Goal: Find specific page/section: Find specific page/section

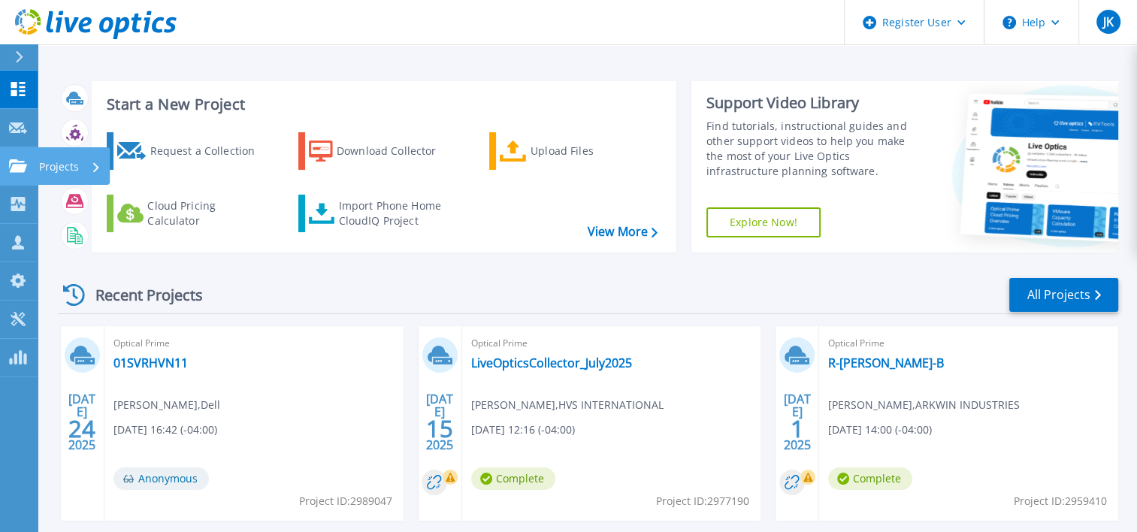
click at [11, 165] on icon at bounding box center [18, 165] width 18 height 13
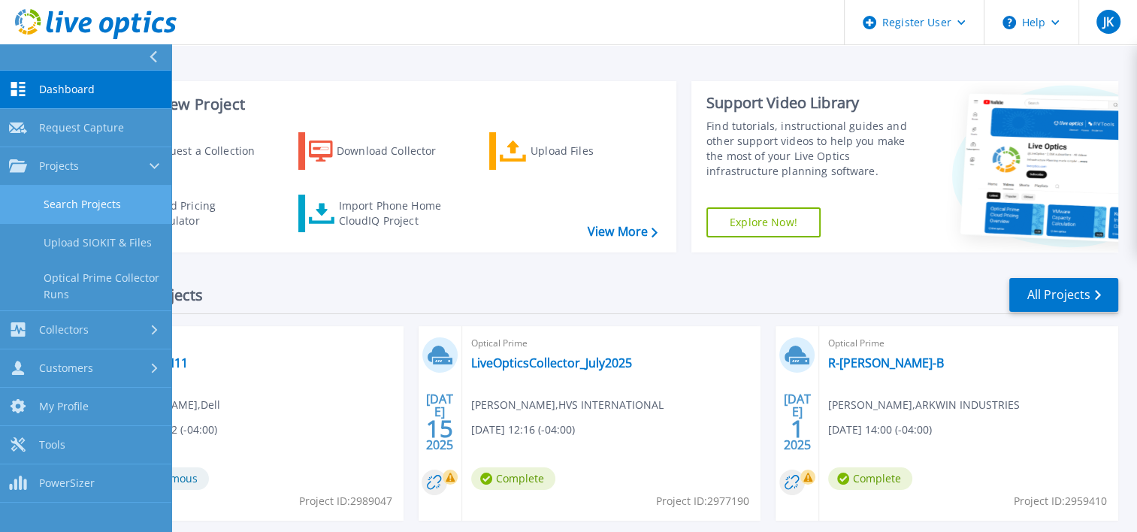
click at [68, 195] on link "Search Projects" at bounding box center [85, 205] width 171 height 38
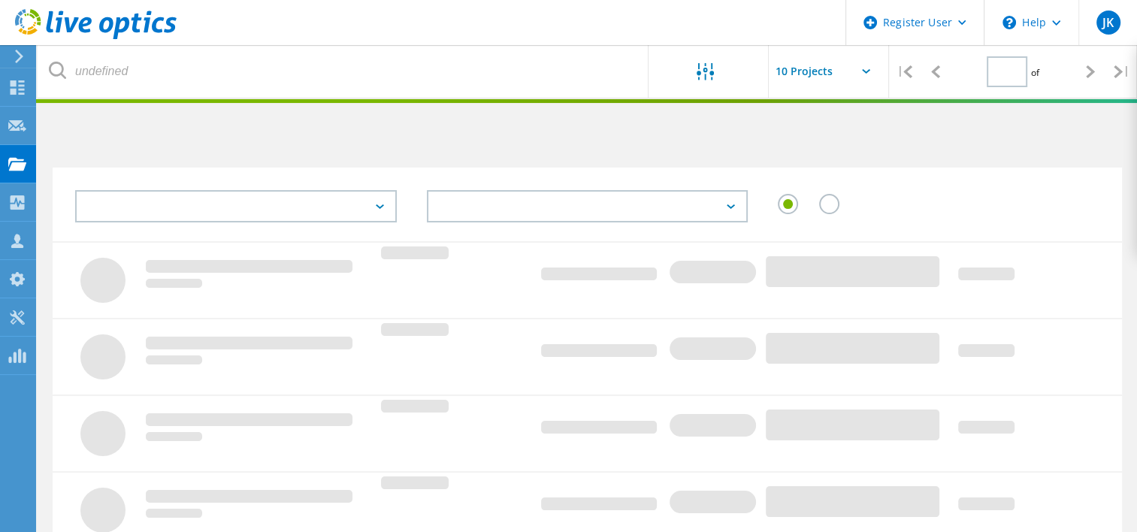
type input "1"
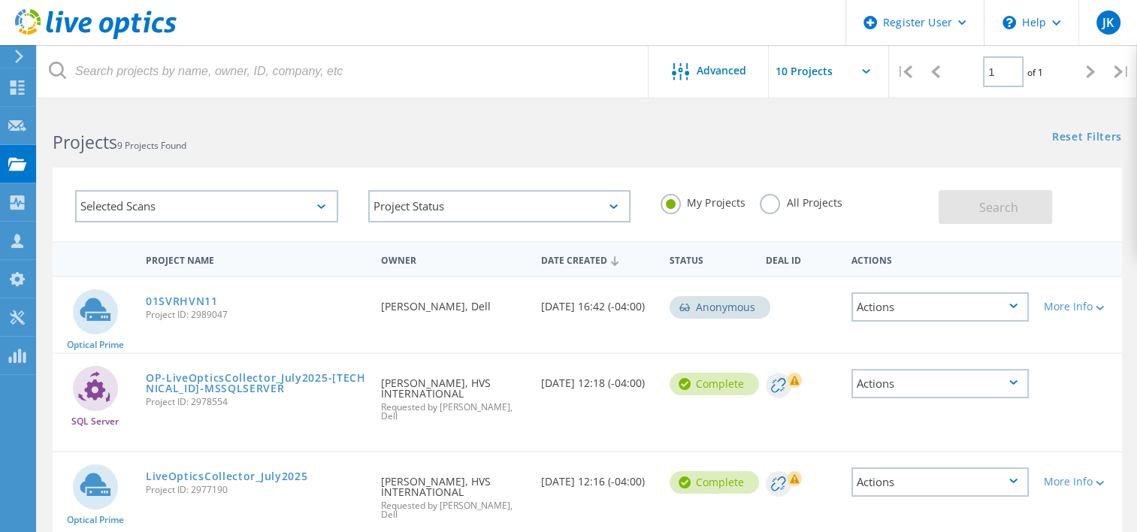
click at [770, 207] on label "All Projects" at bounding box center [801, 201] width 82 height 14
click at [0, 0] on input "All Projects" at bounding box center [0, 0] width 0 height 0
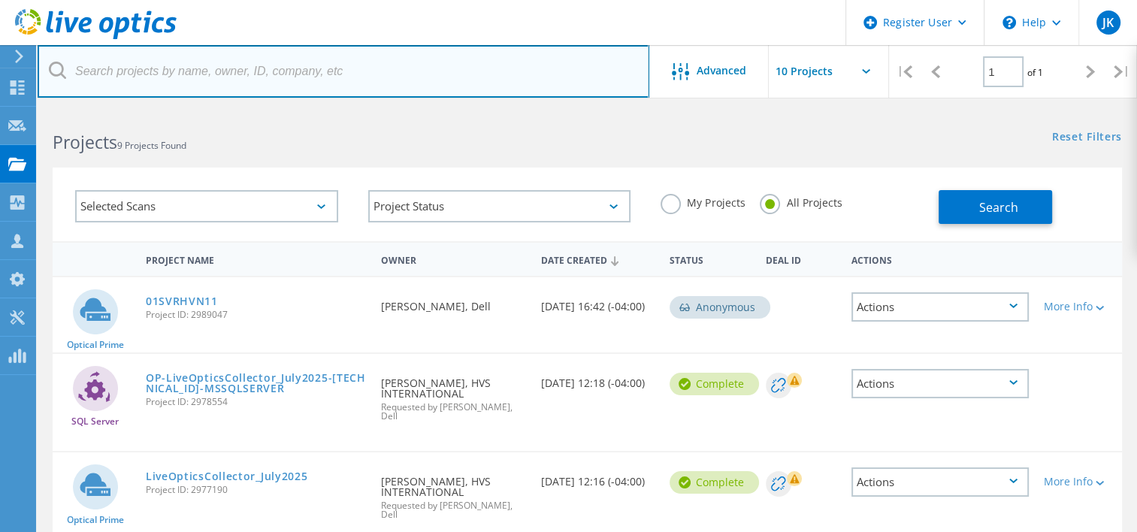
click at [341, 54] on input "text" at bounding box center [344, 71] width 612 height 53
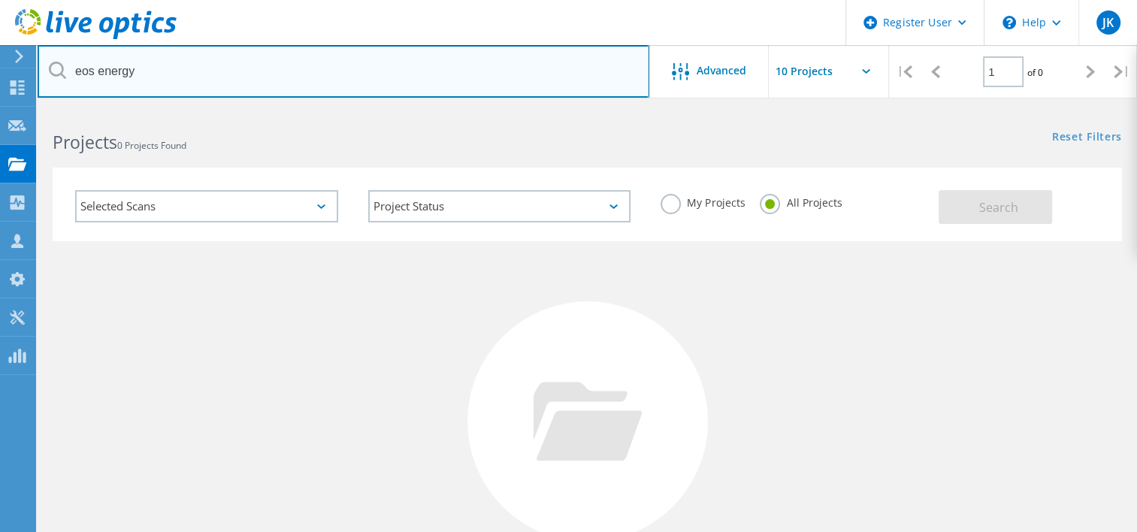
drag, startPoint x: 224, startPoint y: 76, endPoint x: 0, endPoint y: 53, distance: 225.0
click at [0, 53] on html "Register User \n Help Explore Helpful Articles Contact Support JK Dell User [PE…" at bounding box center [568, 346] width 1137 height 692
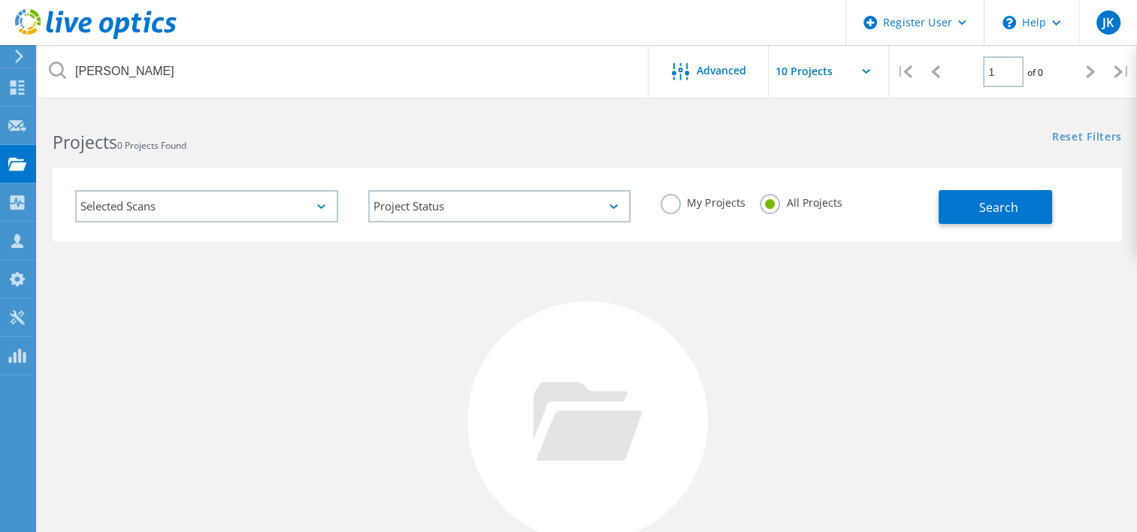
drag, startPoint x: 201, startPoint y: 491, endPoint x: 205, endPoint y: 343, distance: 147.3
click at [201, 491] on div "No Projects Found Try refining your search." at bounding box center [587, 435] width 1069 height 388
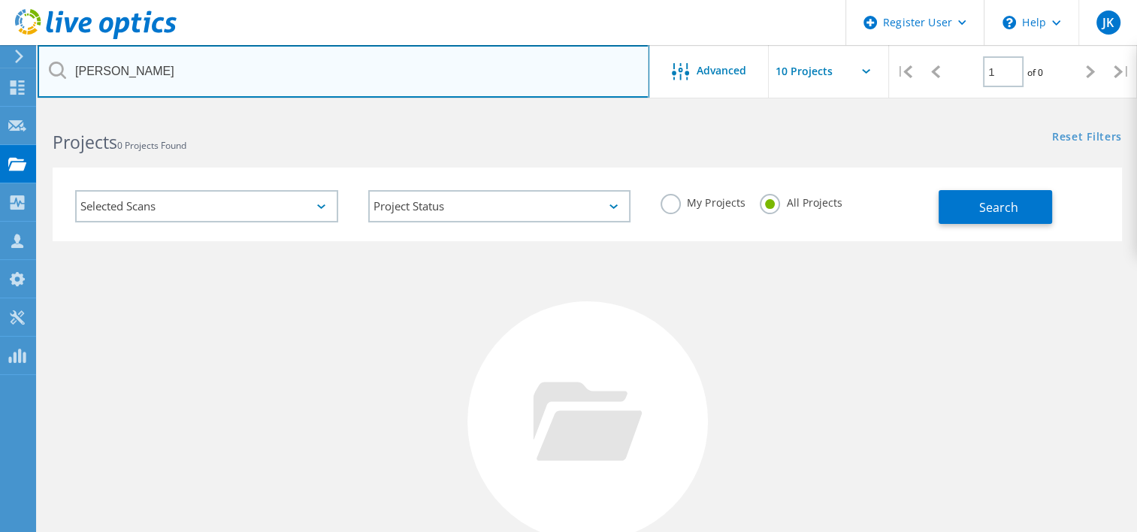
click at [153, 71] on input "[PERSON_NAME]" at bounding box center [344, 71] width 612 height 53
type input "[PERSON_NAME]"
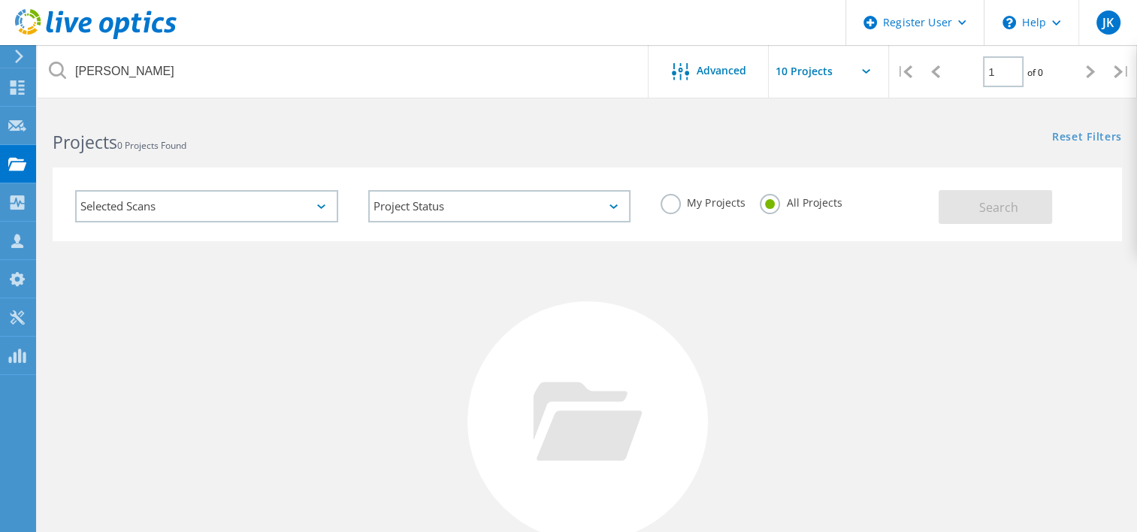
click at [1037, 392] on div "No Projects Found Try refining your search." at bounding box center [587, 435] width 1069 height 388
click at [1096, 412] on div "No Projects Found Try refining your search." at bounding box center [587, 435] width 1069 height 388
